Goal: Information Seeking & Learning: Find specific page/section

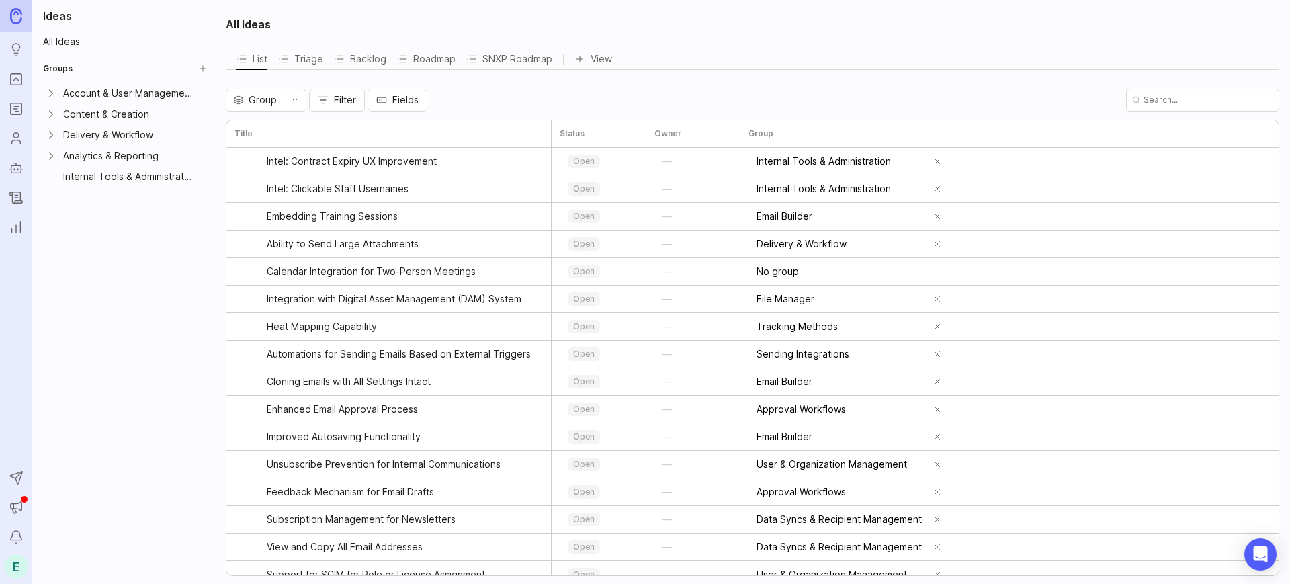
click at [15, 81] on icon "Portal" at bounding box center [16, 79] width 15 height 16
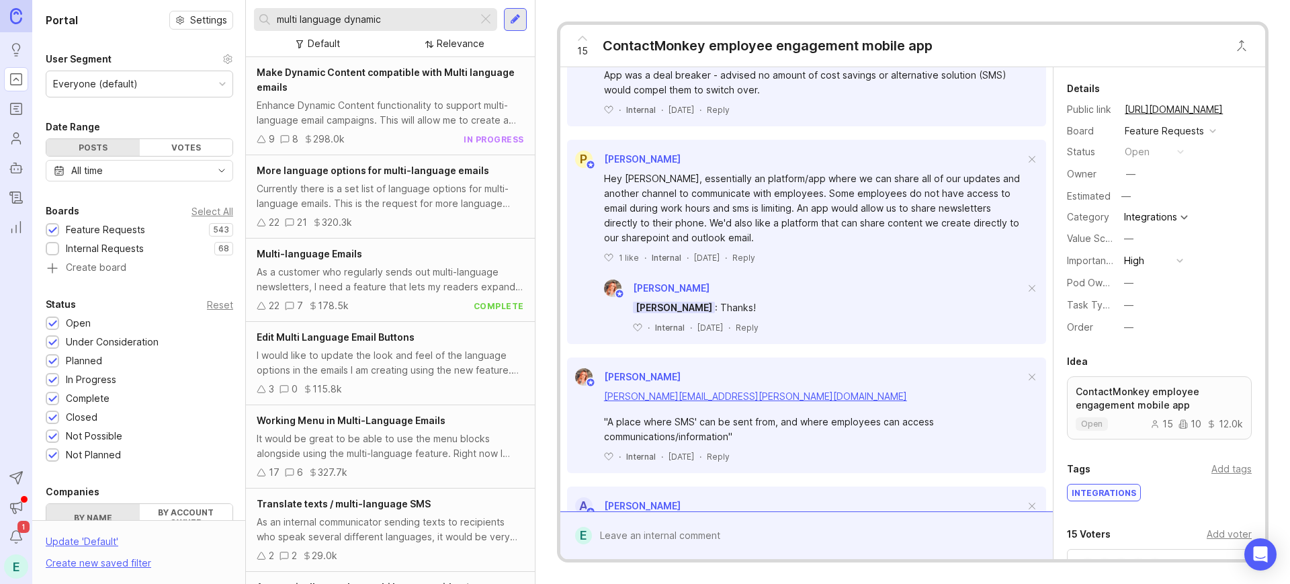
scroll to position [611, 0]
click at [897, 299] on div "P Prabhjeev [PERSON_NAME] Hey [PERSON_NAME], essentially an platform/app where …" at bounding box center [806, 243] width 479 height 204
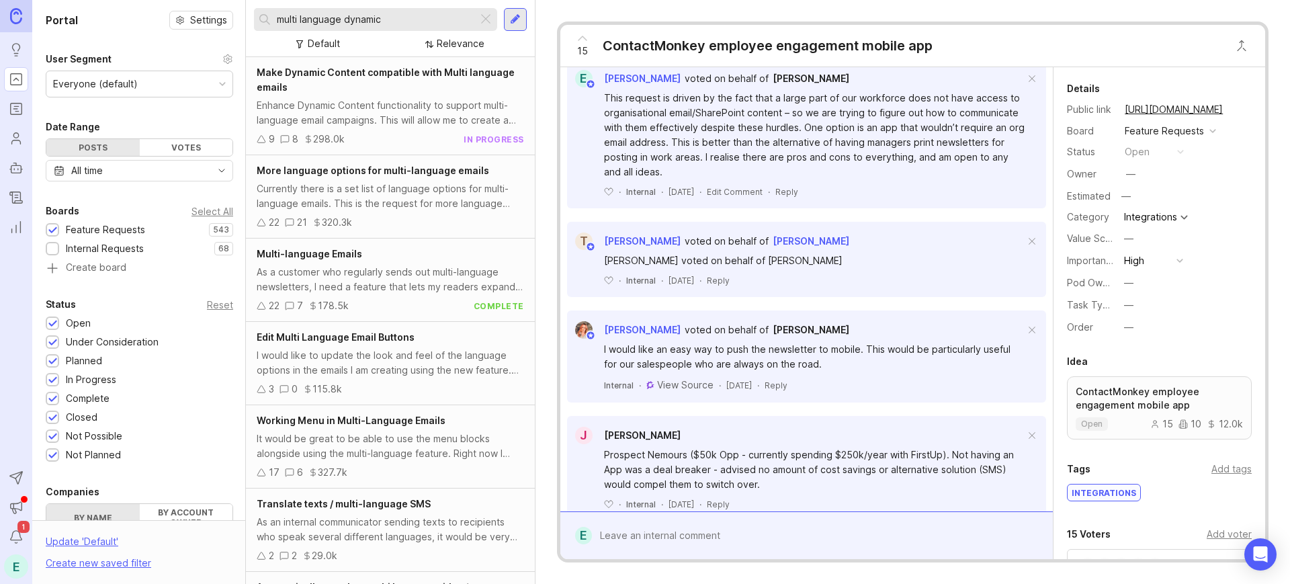
scroll to position [0, 0]
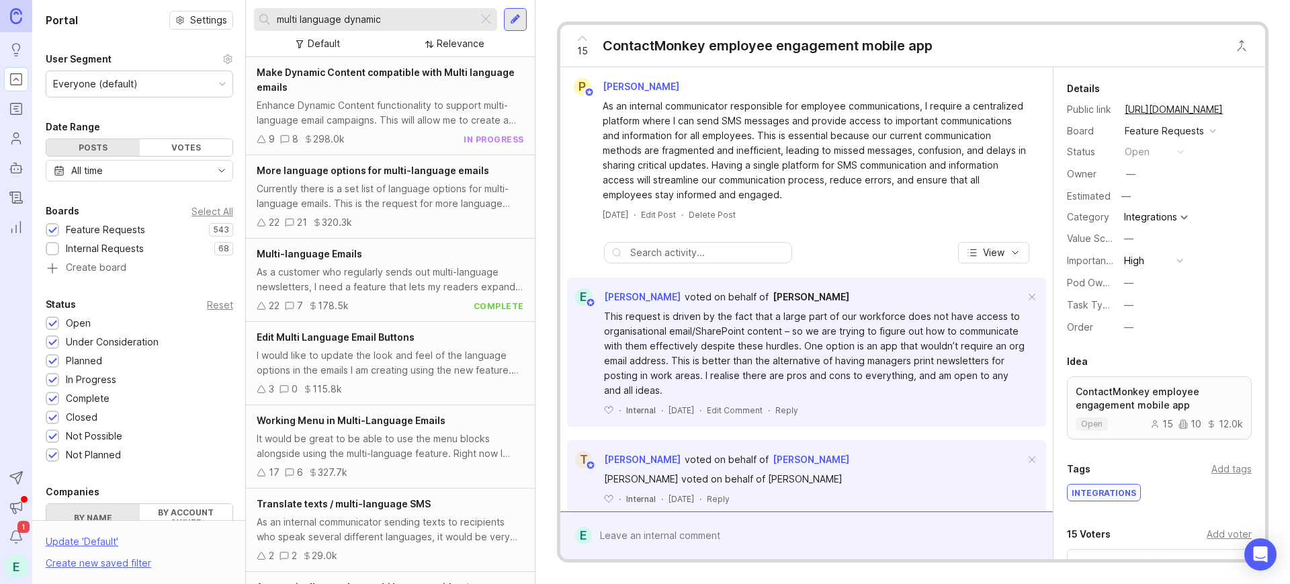
drag, startPoint x: 387, startPoint y: 20, endPoint x: 150, endPoint y: -17, distance: 240.1
click at [150, 0] on html "Ideas Portal Roadmaps Users Autopilot Changelog Reporting Send to Autopilot Ann…" at bounding box center [645, 292] width 1290 height 584
type input "mobile"
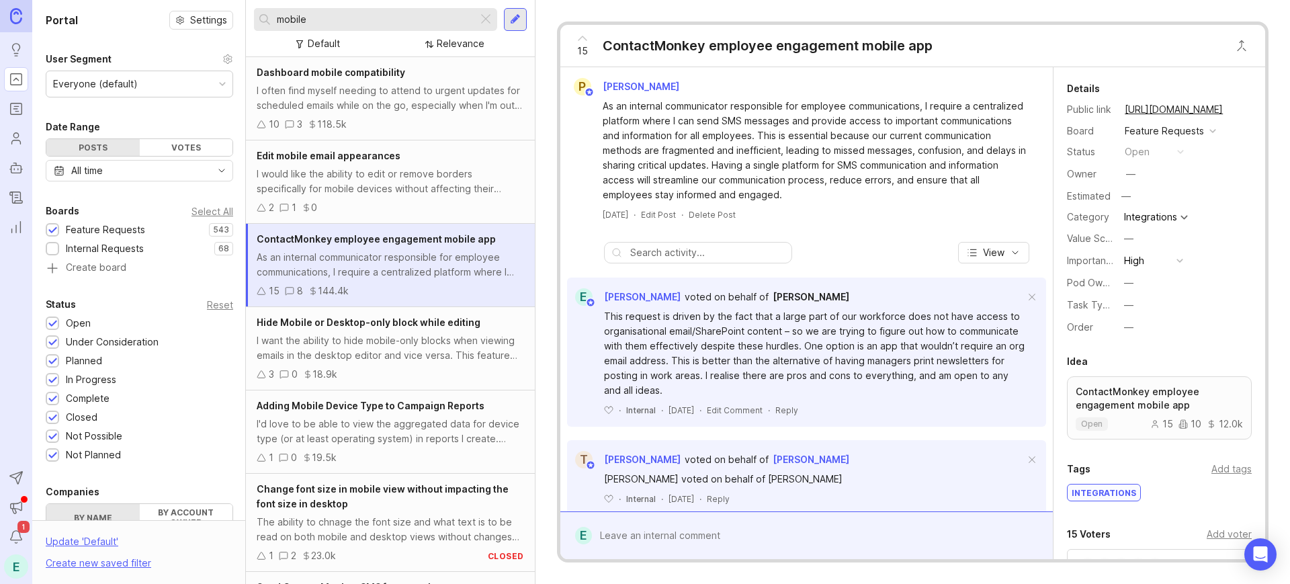
click at [380, 83] on div "I often find myself needing to attend to urgent updates for scheduled emails wh…" at bounding box center [390, 98] width 267 height 30
